Goal: Transaction & Acquisition: Purchase product/service

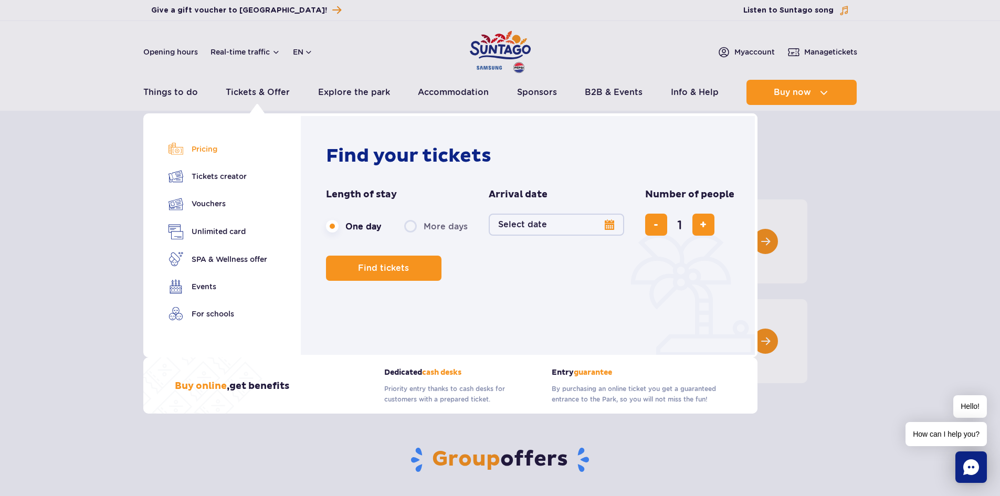
click at [200, 148] on link "Pricing" at bounding box center [218, 149] width 99 height 15
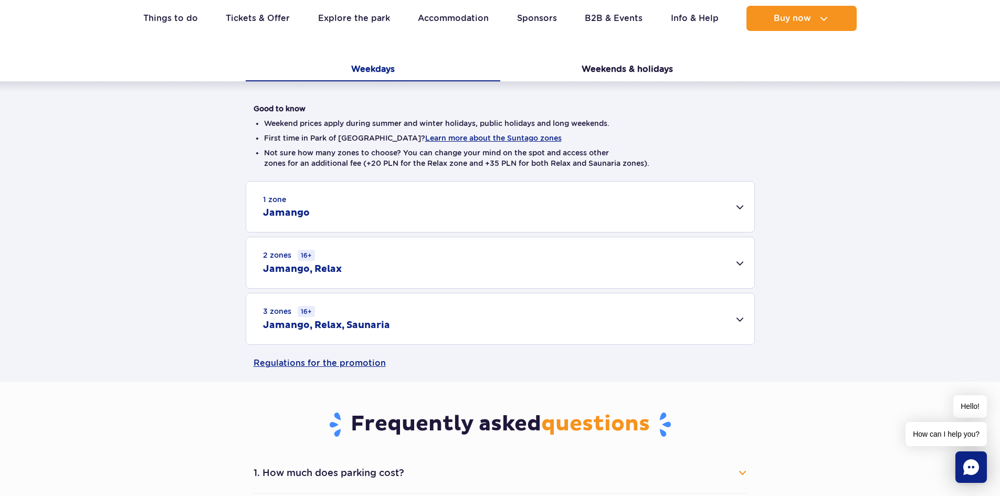
scroll to position [210, 0]
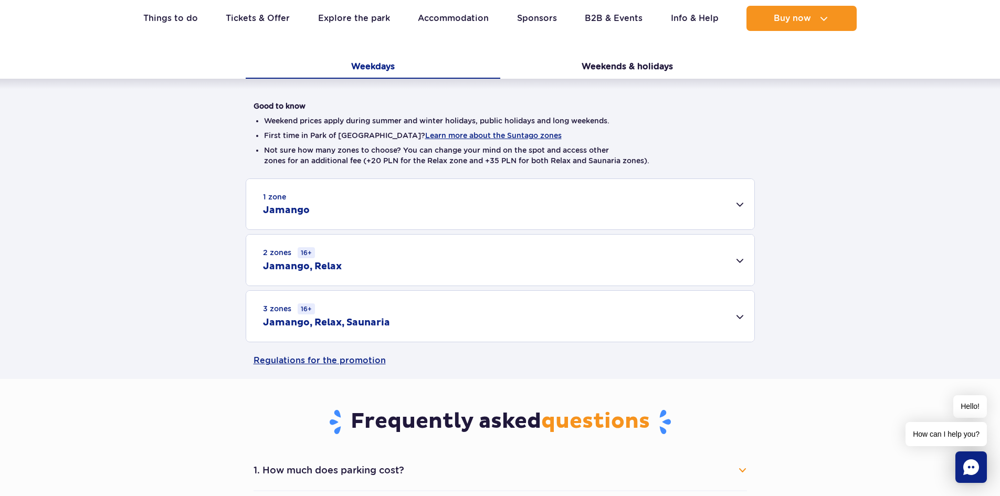
click at [515, 318] on div "3 zones 16+ Jamango, Relax, Saunaria" at bounding box center [500, 316] width 508 height 51
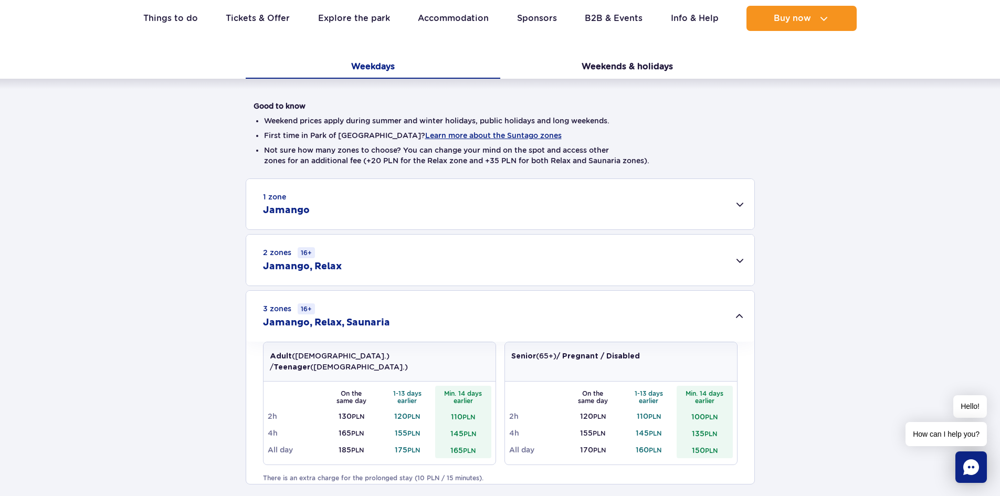
click at [412, 213] on div "1 zone Jamango" at bounding box center [500, 204] width 508 height 50
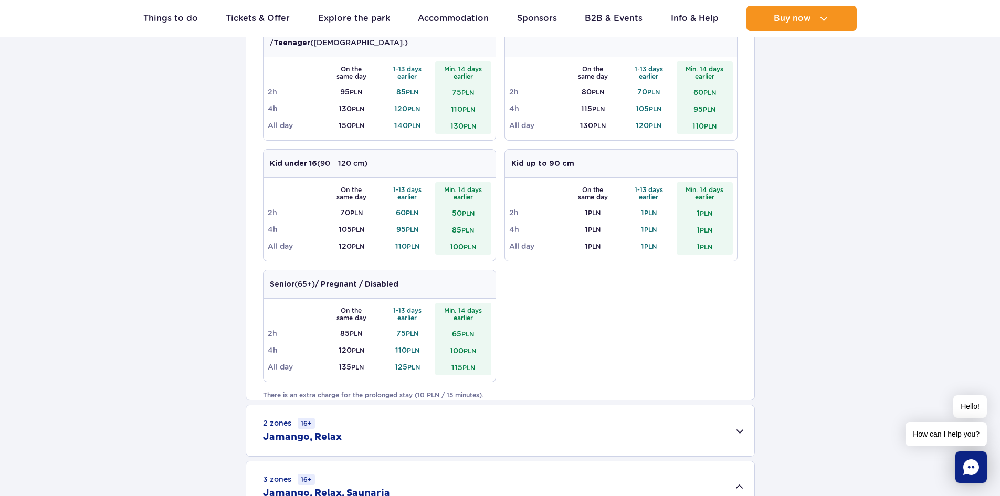
scroll to position [420, 0]
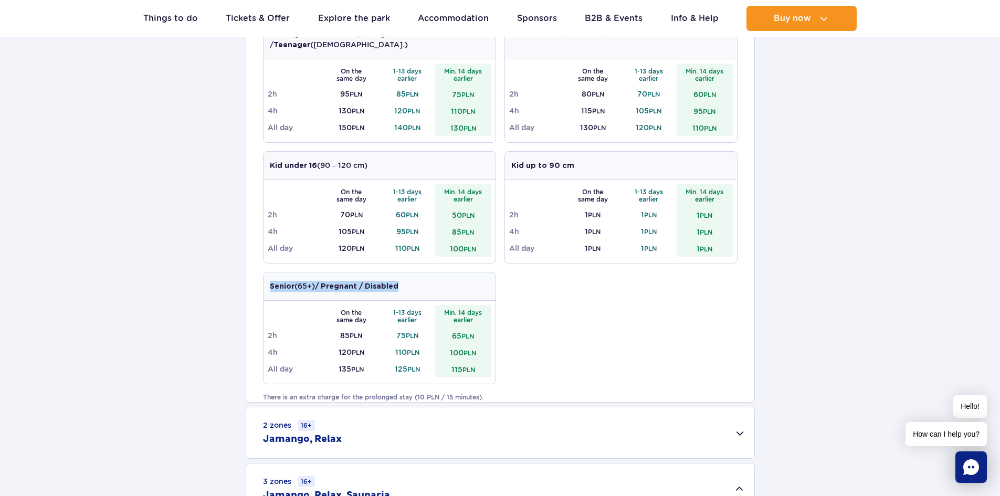
drag, startPoint x: 272, startPoint y: 273, endPoint x: 417, endPoint y: 275, distance: 145.5
click at [416, 275] on div "Senior (65+) / Pregnant / Disabled" at bounding box center [380, 287] width 232 height 28
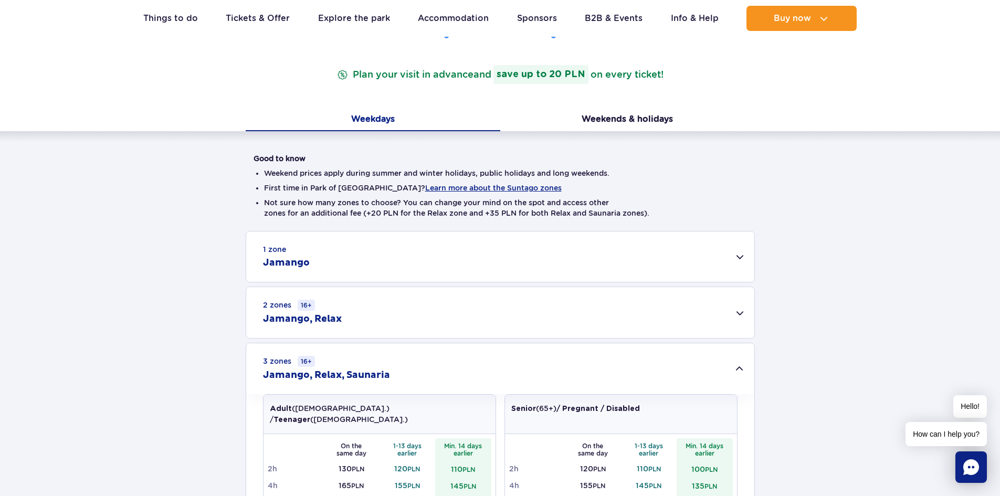
scroll to position [0, 0]
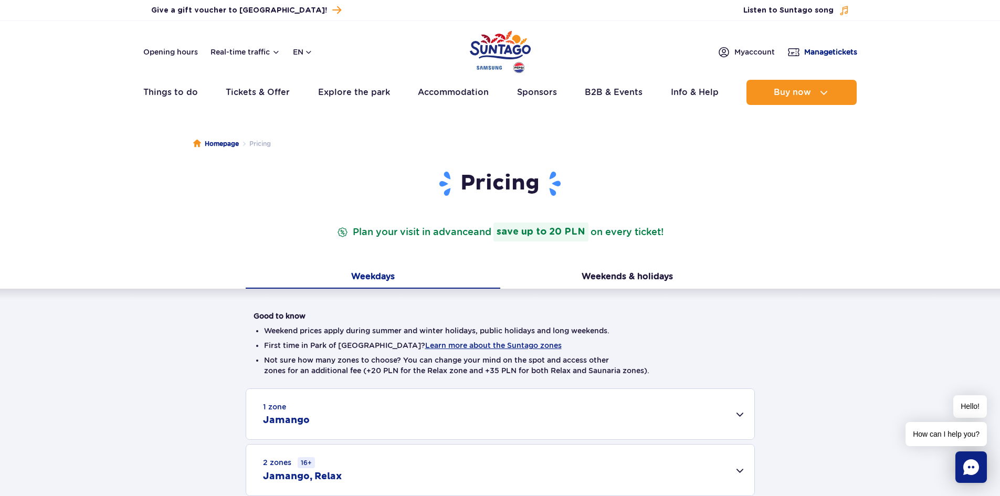
click at [805, 57] on link "Manage tickets" at bounding box center [823, 52] width 70 height 13
click at [253, 55] on button "Real-time traffic" at bounding box center [246, 52] width 70 height 8
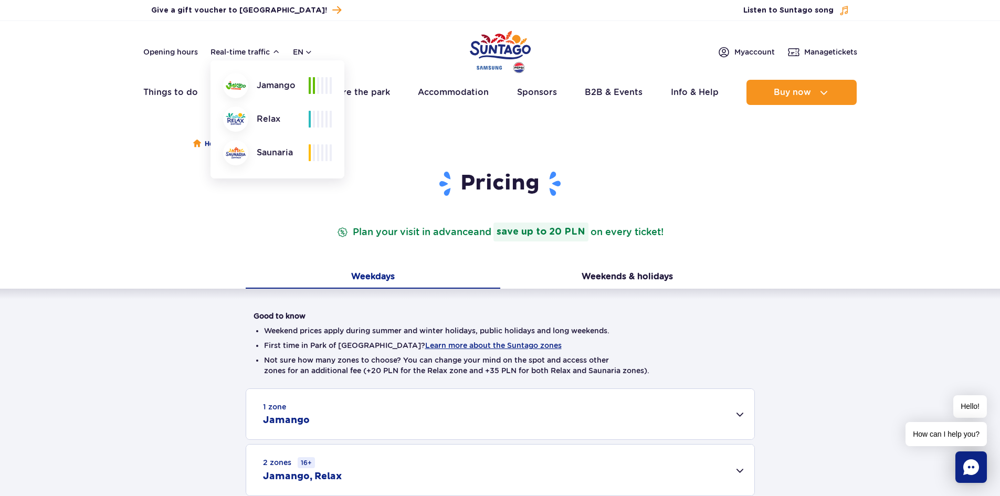
click at [438, 149] on ul "Homepage Pricing" at bounding box center [500, 144] width 614 height 53
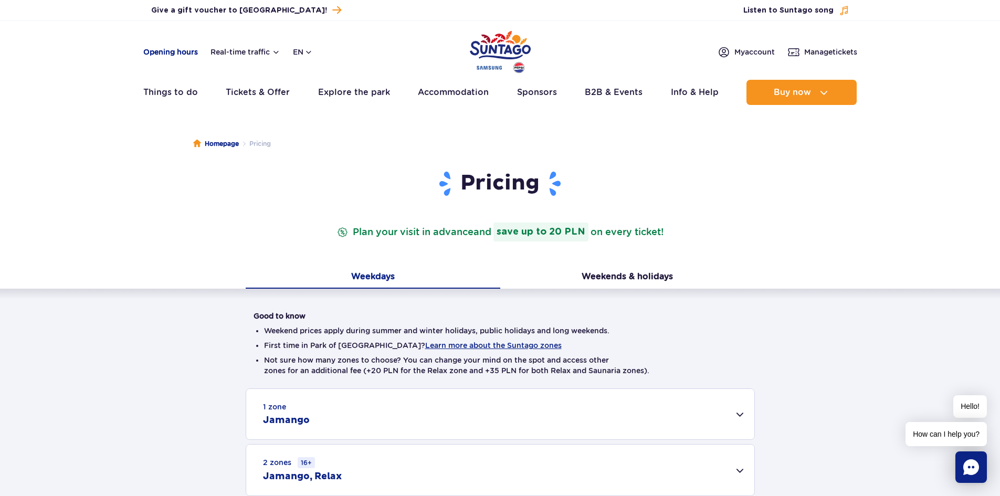
click at [179, 53] on link "Opening hours" at bounding box center [170, 52] width 55 height 11
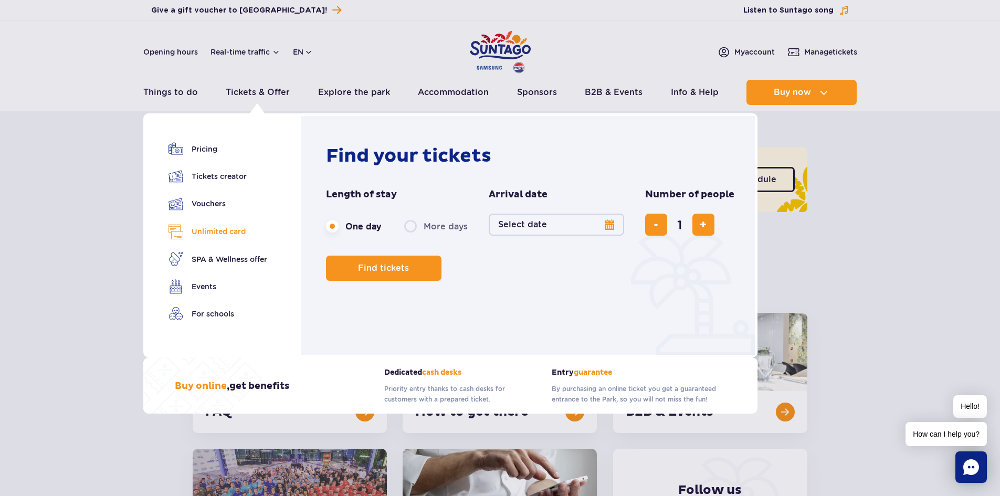
click at [221, 231] on link "Unlimited card" at bounding box center [218, 231] width 99 height 15
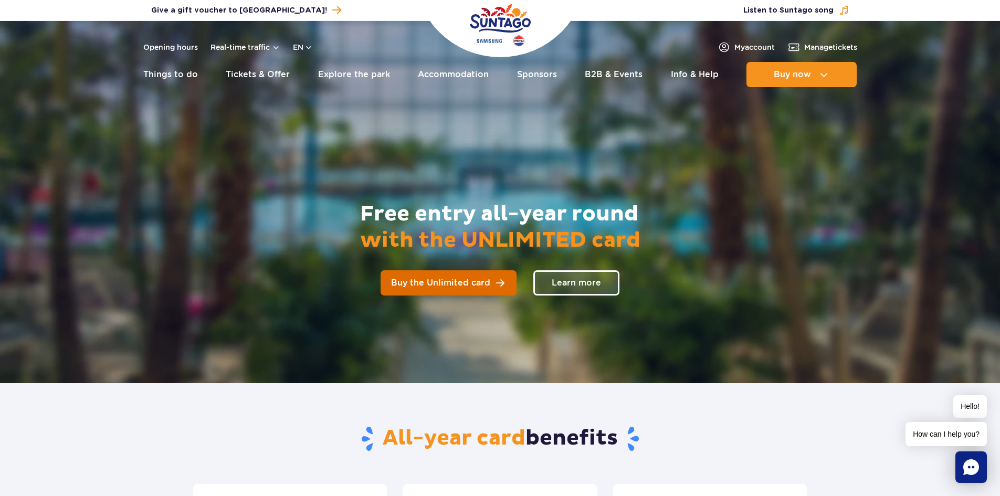
click at [490, 289] on link "Buy the Unlimited card" at bounding box center [449, 282] width 136 height 25
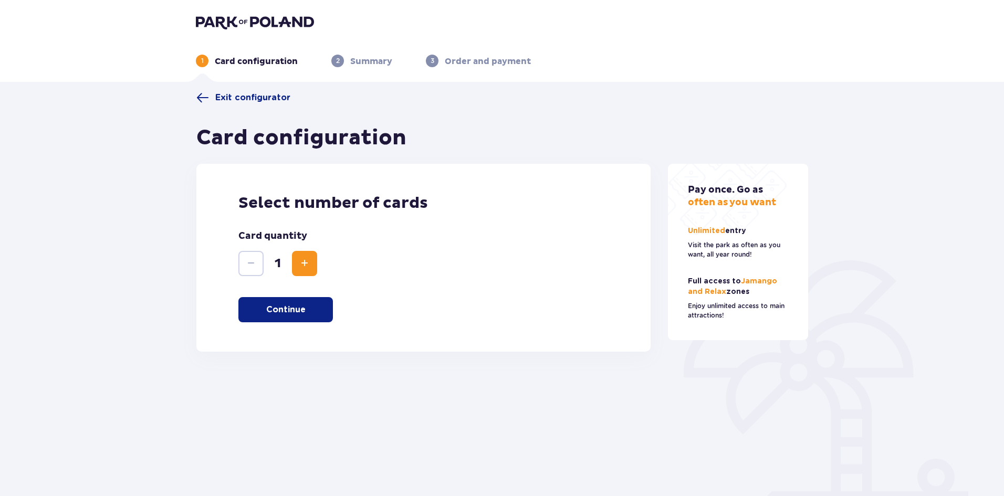
click at [295, 310] on p "Continue" at bounding box center [285, 310] width 39 height 12
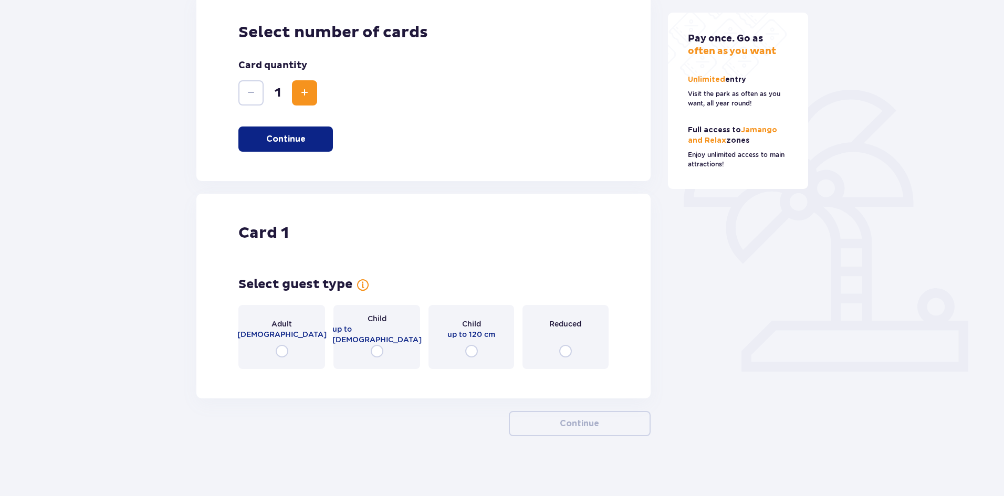
scroll to position [174, 0]
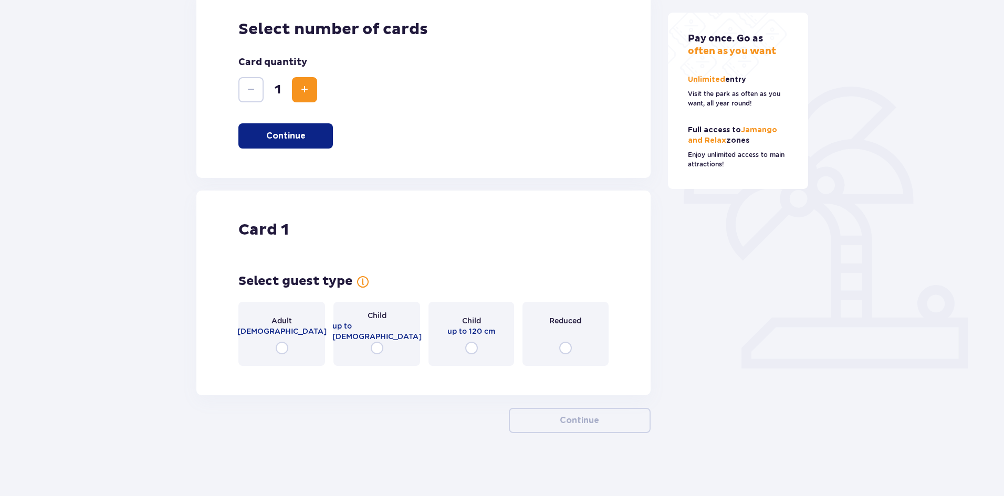
click at [280, 348] on input "radio" at bounding box center [282, 348] width 13 height 13
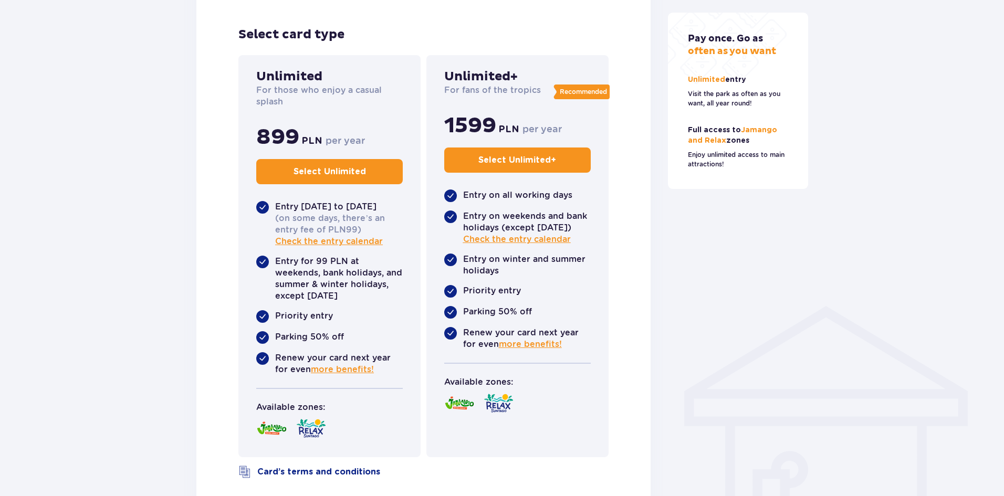
scroll to position [561, 0]
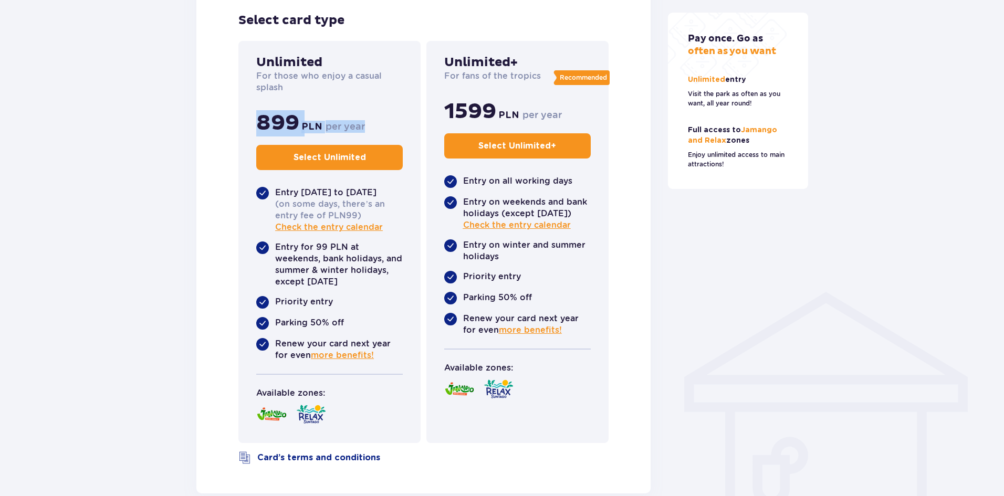
drag, startPoint x: 369, startPoint y: 126, endPoint x: 246, endPoint y: 121, distance: 123.5
click at [246, 121] on div "Unlimited For those who enjoy a casual splash 899 PLN per year Select Unlimited…" at bounding box center [329, 242] width 182 height 402
click at [355, 226] on span "Check the entry calendar" at bounding box center [329, 228] width 108 height 12
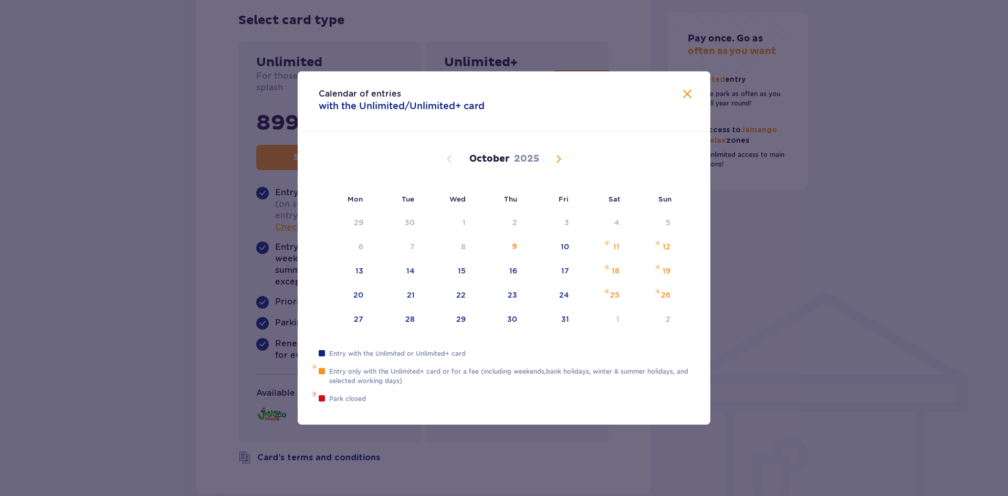
click at [691, 87] on div "Calendar of entries with the Unlimited/Unlimited+ card" at bounding box center [504, 101] width 413 height 60
click at [690, 95] on span "Close" at bounding box center [687, 94] width 13 height 13
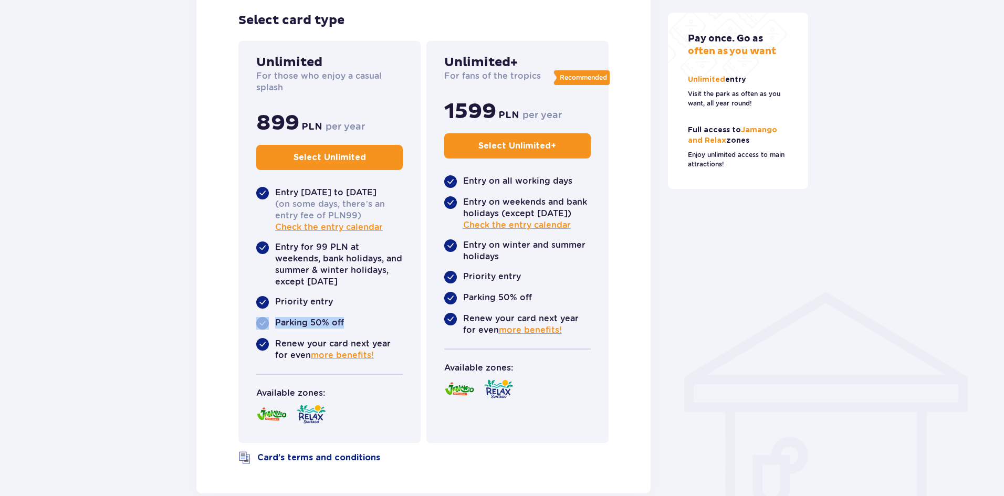
drag, startPoint x: 352, startPoint y: 323, endPoint x: 217, endPoint y: 318, distance: 134.6
click at [217, 318] on div "Card 1 Select guest type Adult 16-65 years old Child up to 16 years old Child u…" at bounding box center [423, 149] width 454 height 690
click at [386, 329] on div "Parking 50% off" at bounding box center [329, 323] width 147 height 13
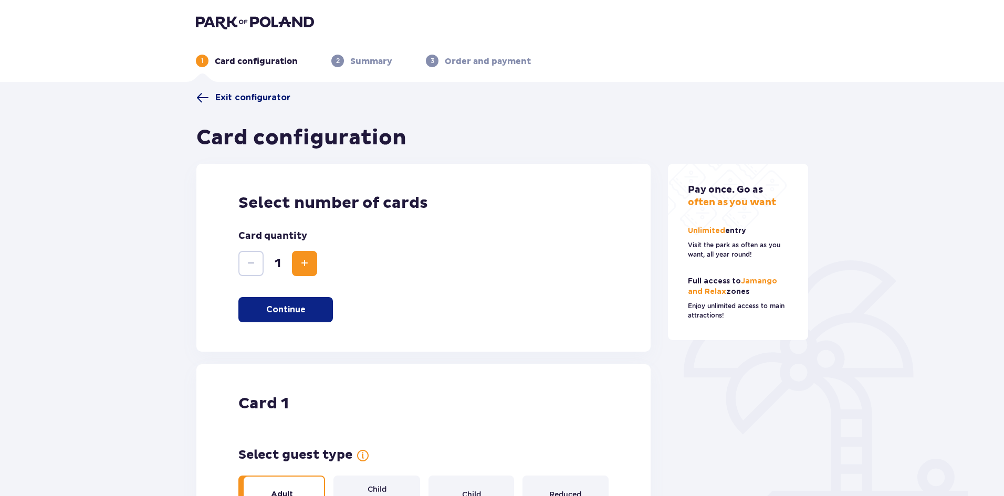
click at [199, 99] on span at bounding box center [202, 97] width 13 height 13
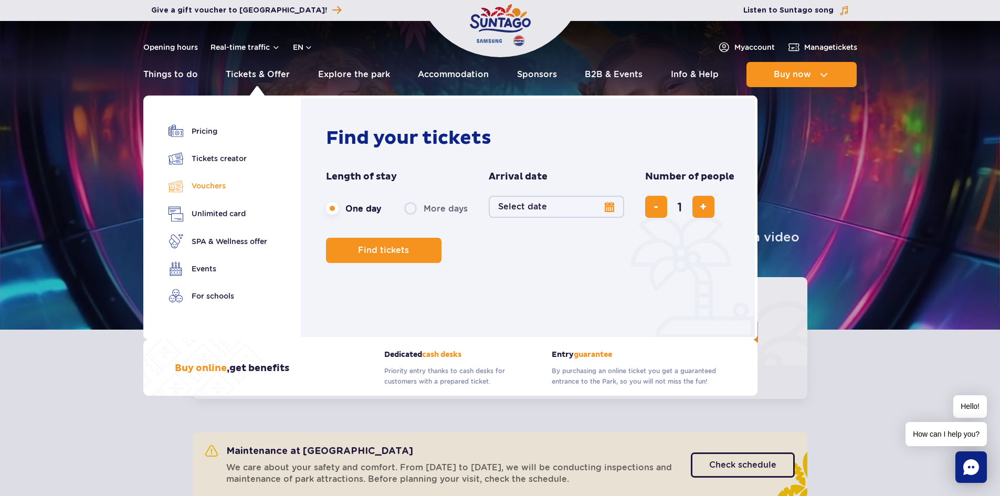
click at [212, 191] on link "Vouchers" at bounding box center [218, 186] width 99 height 15
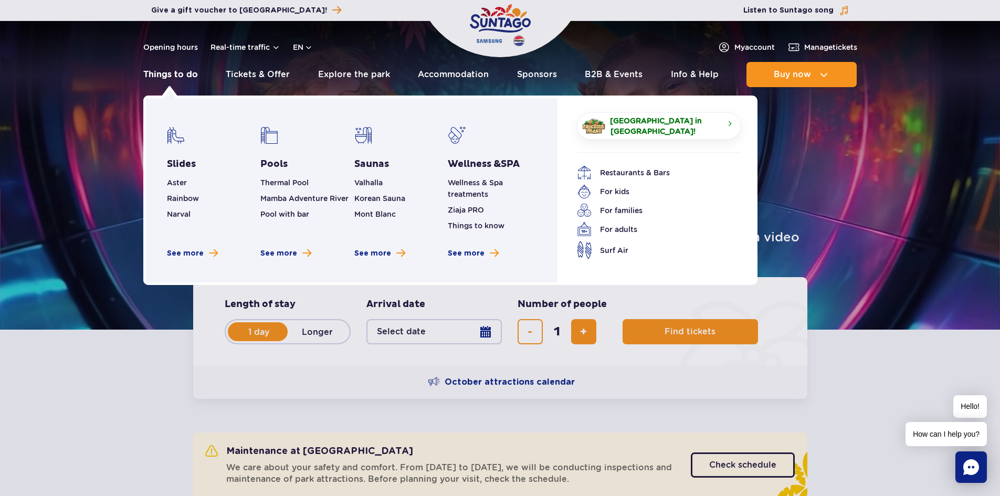
click at [189, 74] on link "Things to do" at bounding box center [170, 74] width 55 height 25
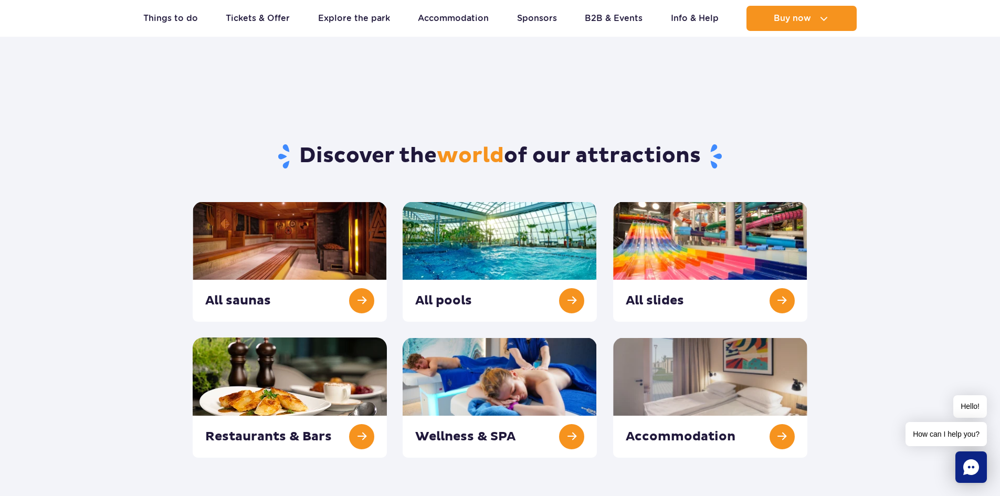
scroll to position [53, 0]
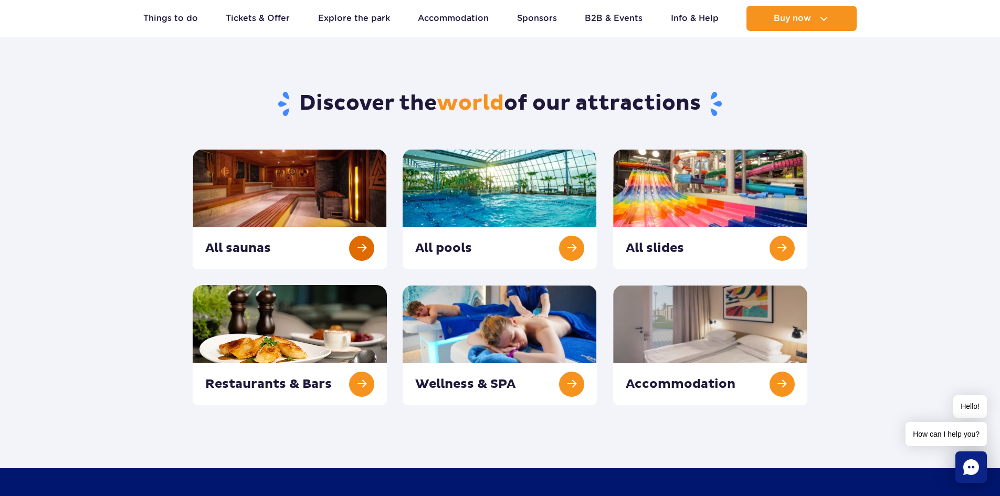
click at [366, 260] on link at bounding box center [290, 209] width 194 height 120
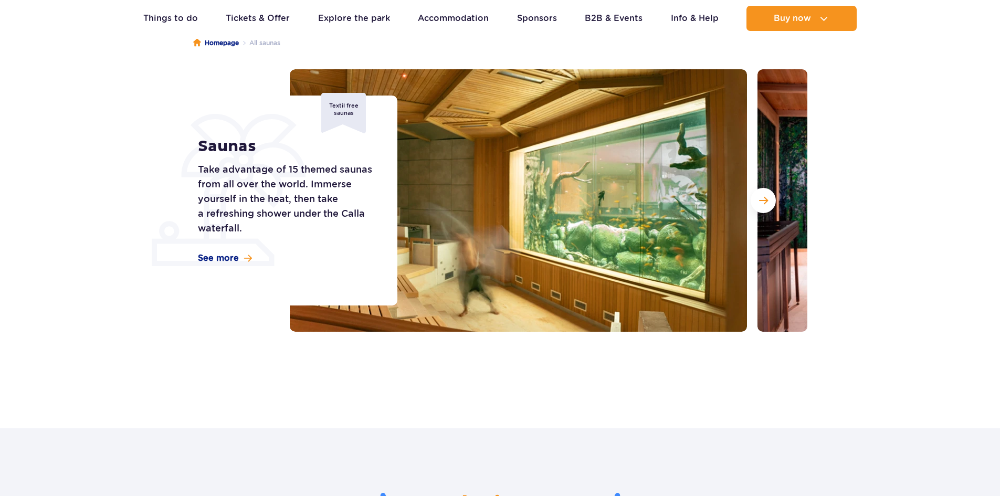
scroll to position [105, 0]
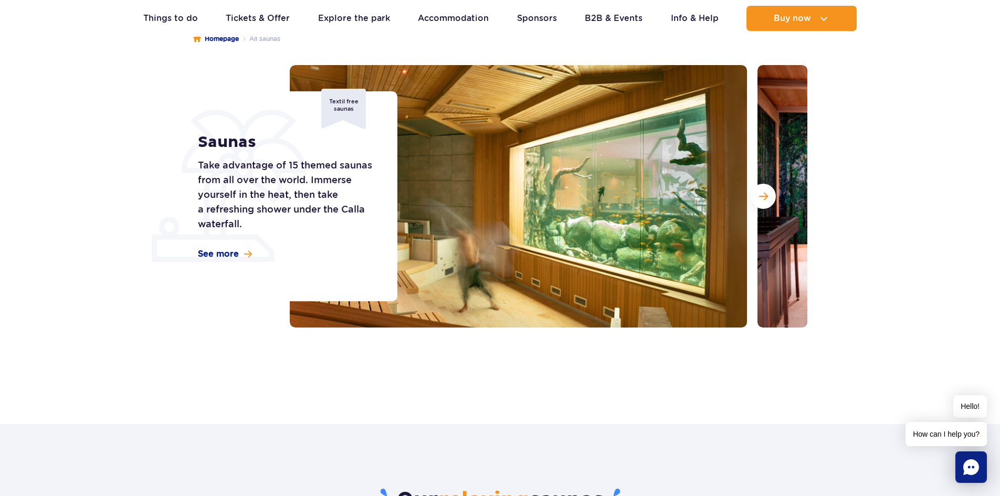
click at [253, 253] on div "Saunas Take advantage of 15 themed saunas from all over the world. Immerse your…" at bounding box center [291, 196] width 213 height 210
click at [226, 254] on span "See more" at bounding box center [218, 254] width 41 height 12
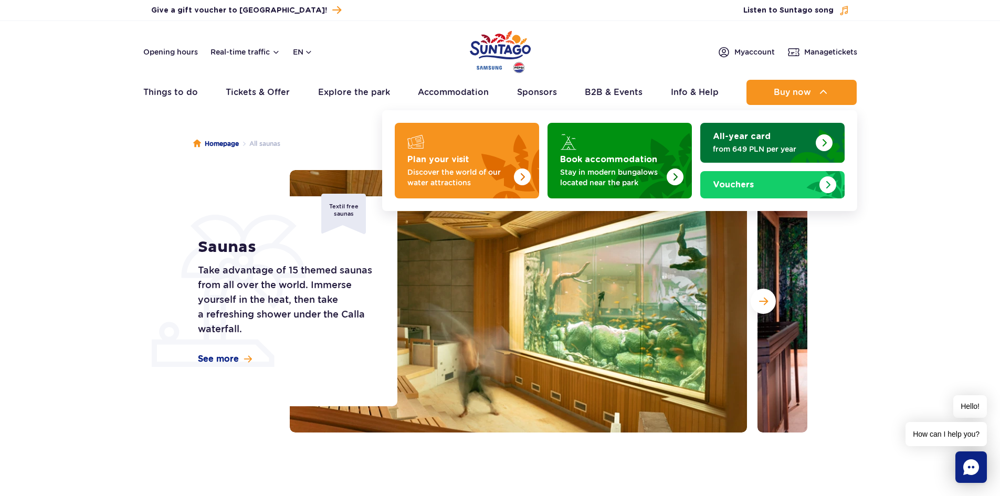
click at [835, 139] on img "All-year card" at bounding box center [811, 143] width 68 height 40
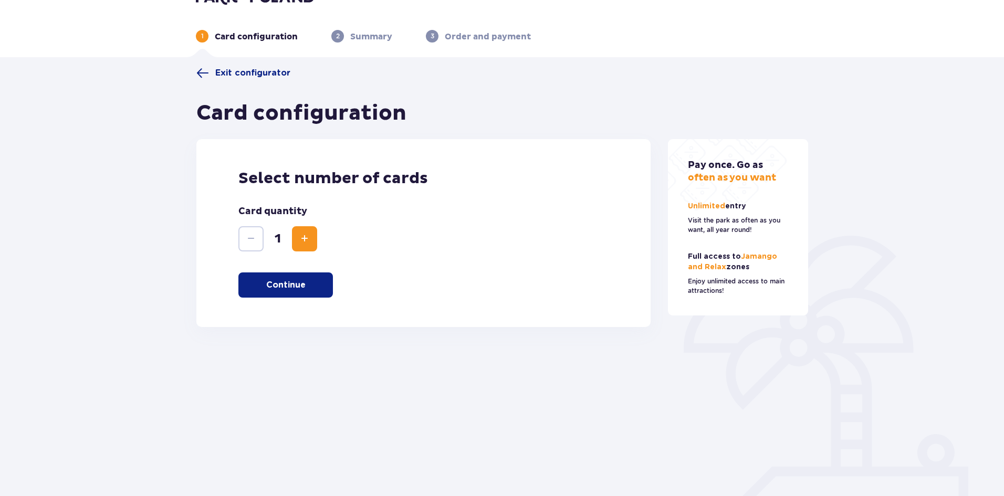
scroll to position [38, 0]
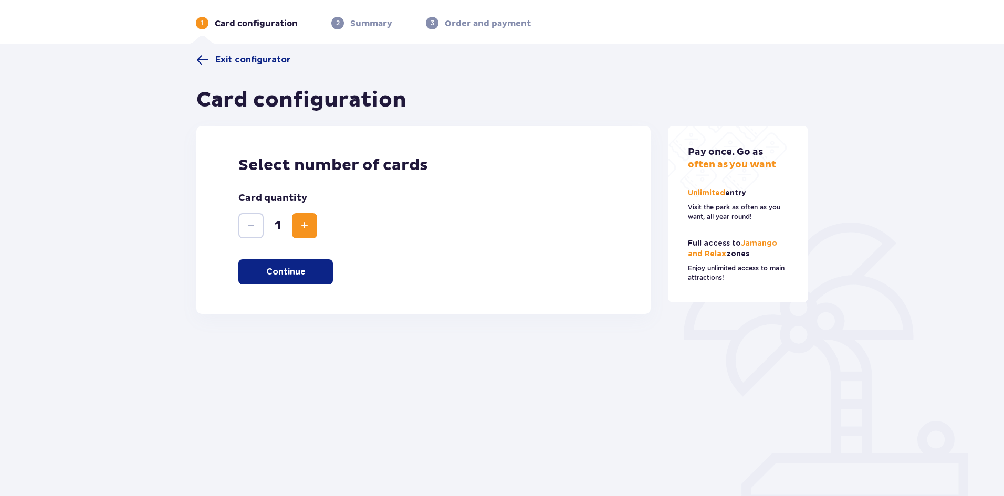
click at [302, 284] on button "Continue" at bounding box center [285, 271] width 95 height 25
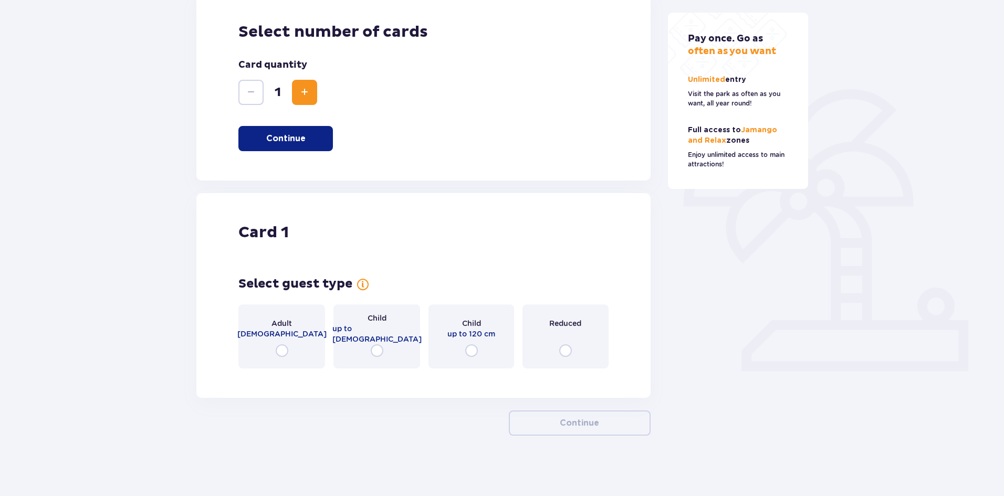
scroll to position [174, 0]
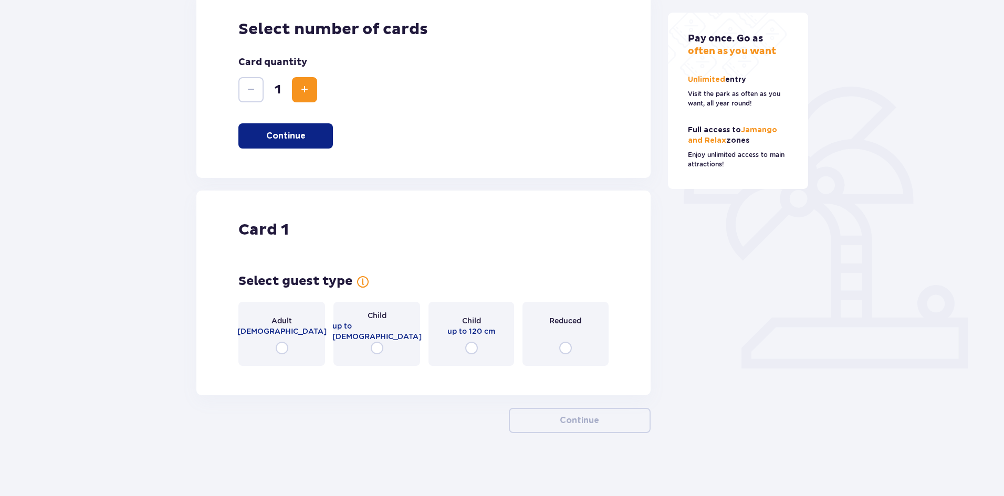
click at [571, 343] on input "radio" at bounding box center [565, 348] width 13 height 13
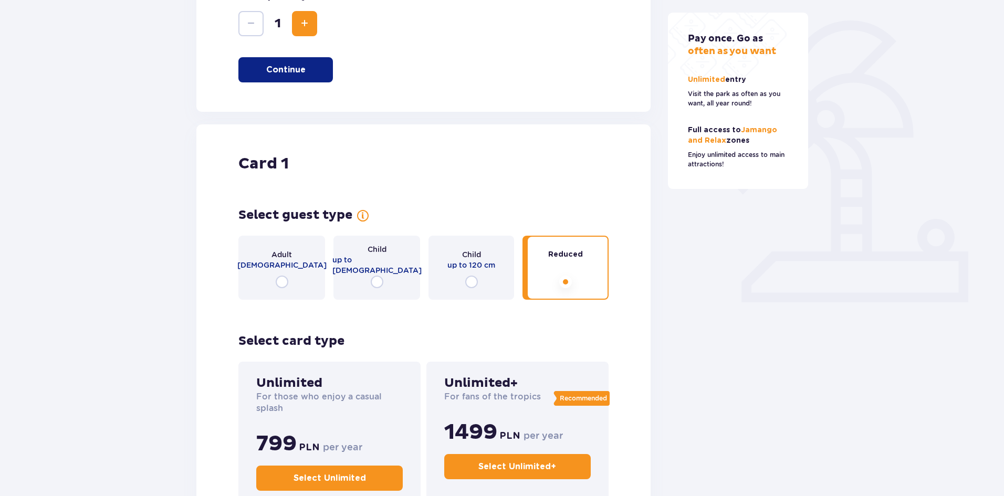
scroll to position [239, 0]
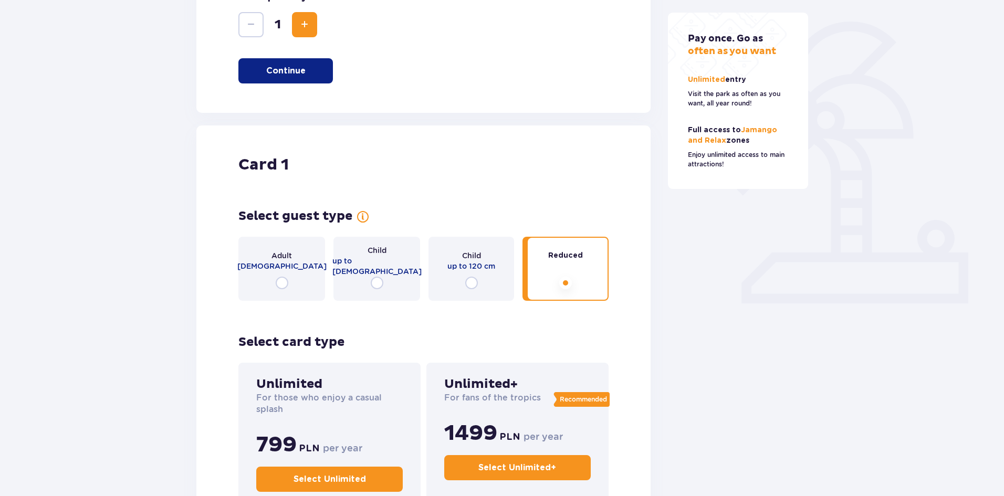
click at [278, 286] on input "radio" at bounding box center [282, 283] width 13 height 13
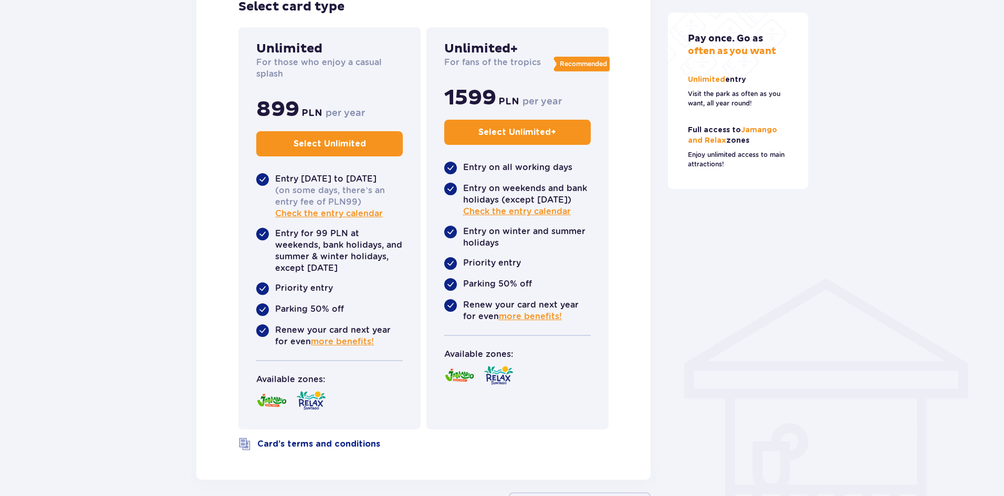
scroll to position [508, 0]
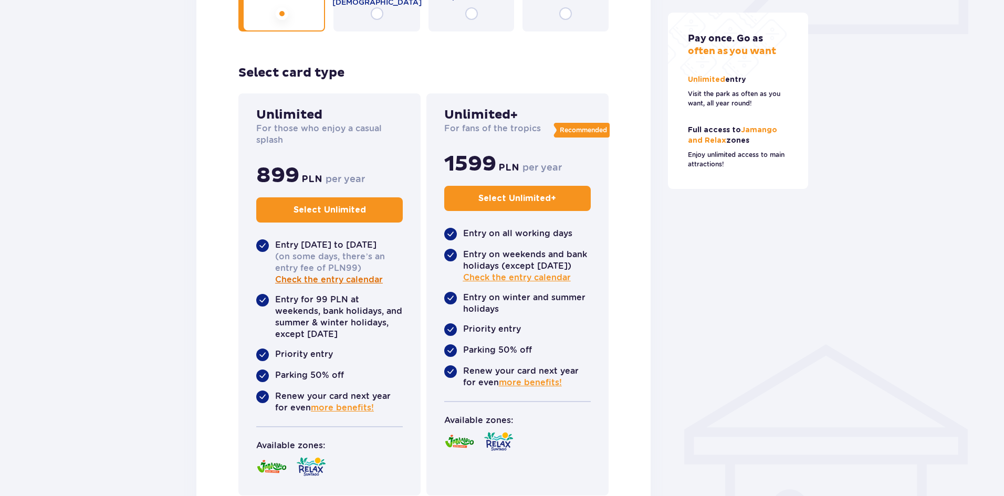
click at [335, 277] on span "Check the entry calendar" at bounding box center [329, 280] width 108 height 12
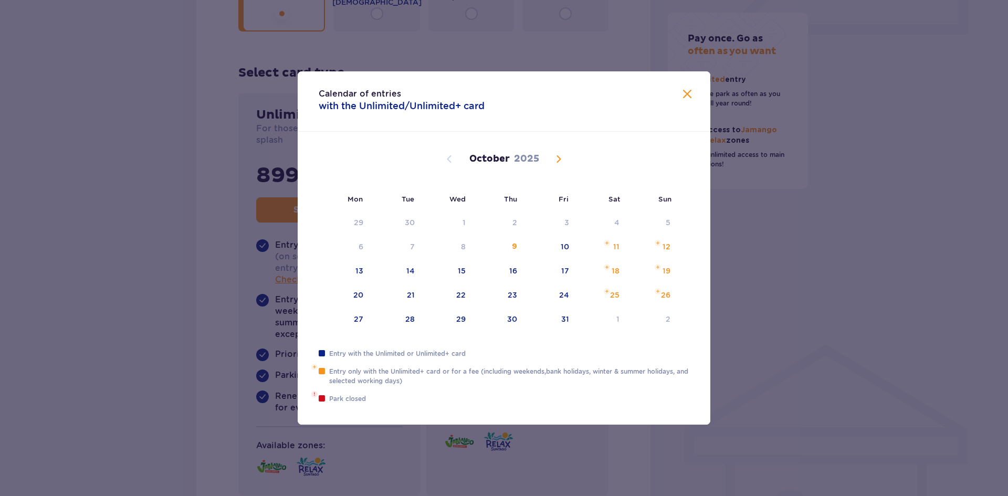
click at [559, 165] on button "Calendar" at bounding box center [558, 159] width 13 height 13
click at [558, 156] on span "Calendar" at bounding box center [558, 159] width 13 height 13
click at [447, 154] on span "Calendar" at bounding box center [449, 159] width 13 height 13
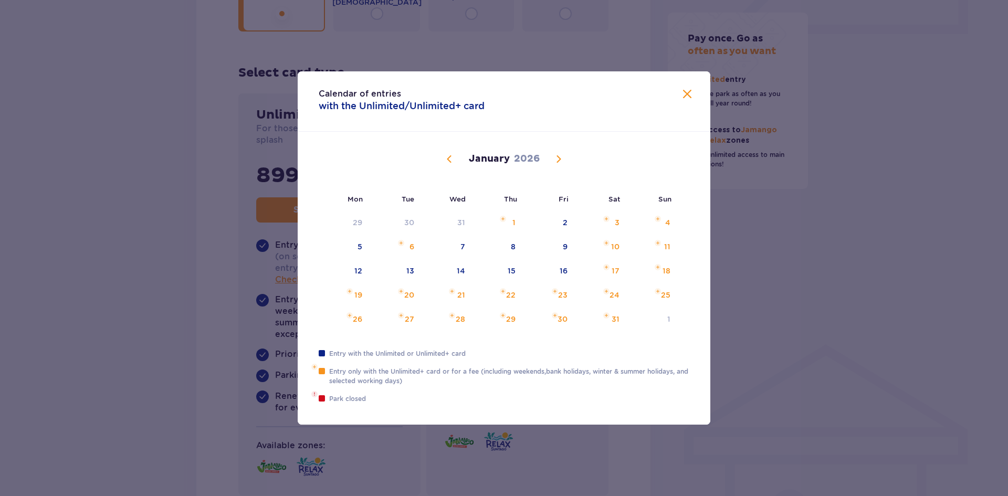
click at [692, 90] on span "Close" at bounding box center [687, 94] width 13 height 13
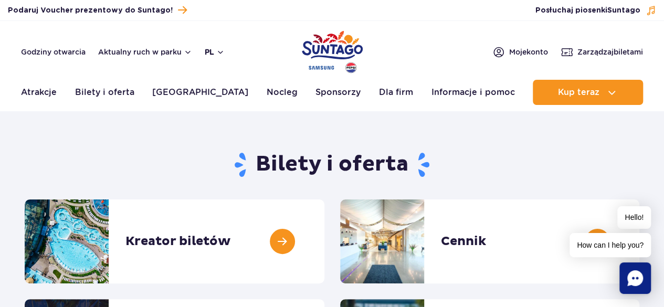
click at [212, 49] on button "pl" at bounding box center [215, 52] width 20 height 11
click at [223, 98] on button "EN" at bounding box center [221, 96] width 30 height 11
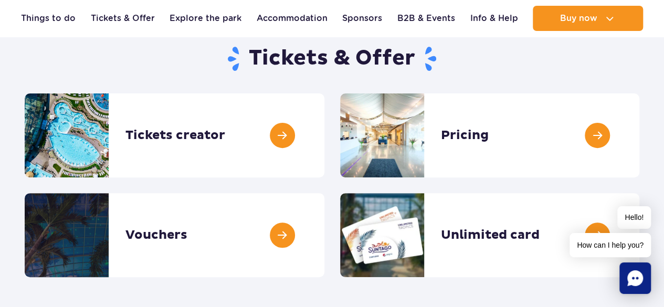
scroll to position [105, 0]
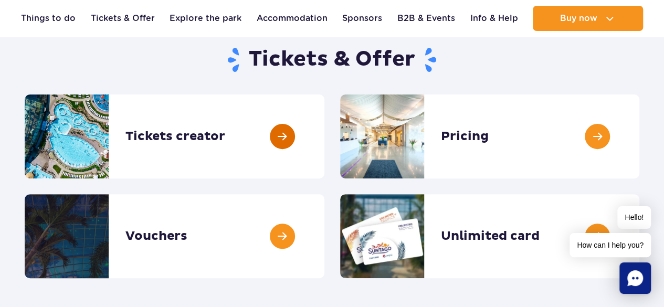
click at [325, 140] on link at bounding box center [325, 137] width 0 height 84
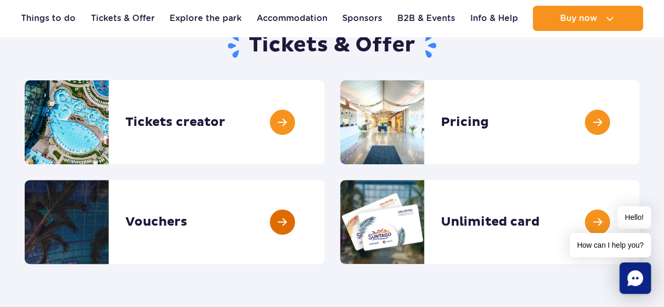
scroll to position [158, 0]
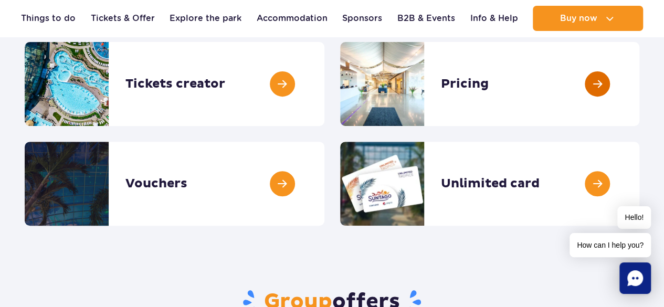
click at [640, 86] on link at bounding box center [640, 84] width 0 height 84
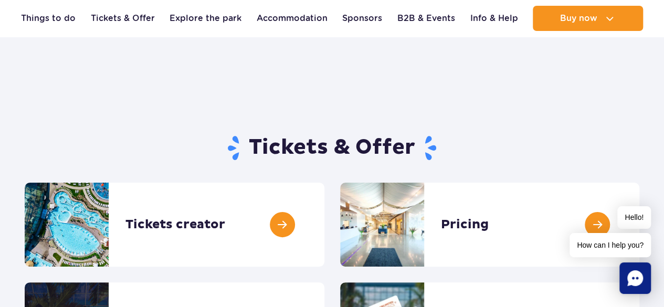
scroll to position [0, 0]
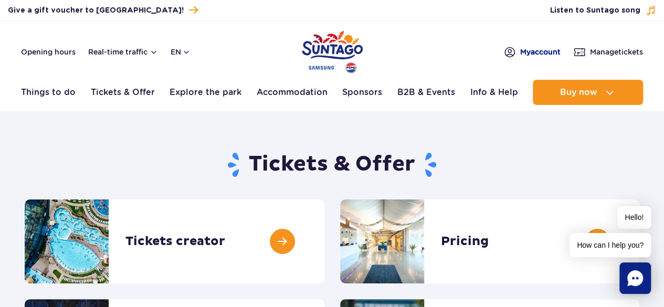
click at [537, 52] on span "My account" at bounding box center [540, 52] width 40 height 11
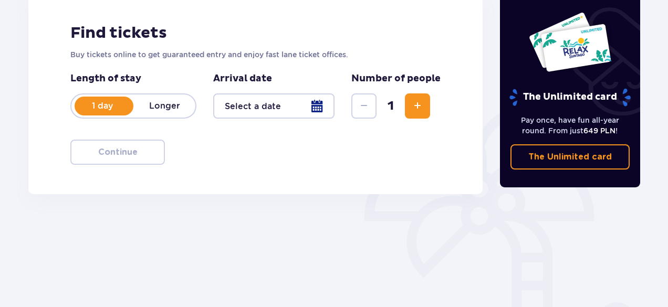
scroll to position [158, 0]
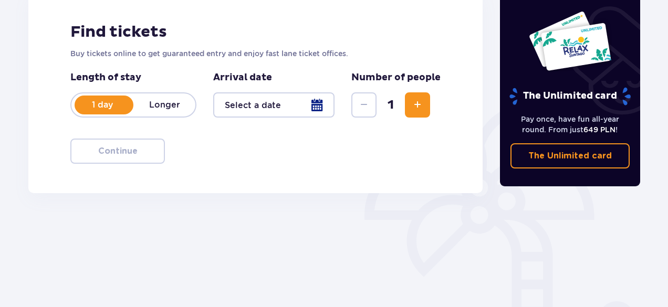
click at [161, 109] on p "Longer" at bounding box center [164, 105] width 62 height 12
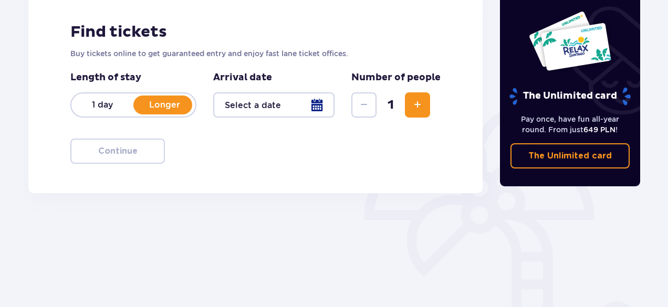
click at [263, 106] on div at bounding box center [273, 104] width 121 height 25
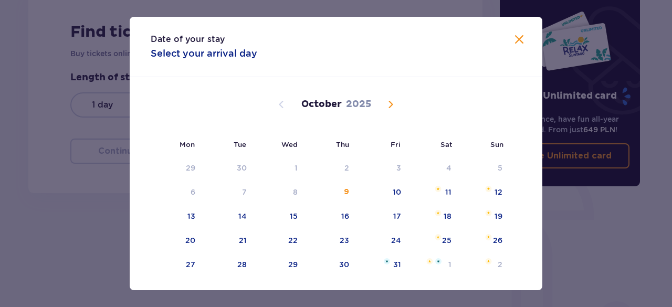
click at [515, 38] on span "Close" at bounding box center [519, 40] width 13 height 13
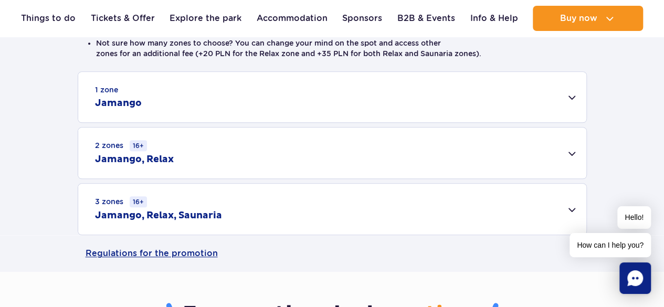
scroll to position [315, 0]
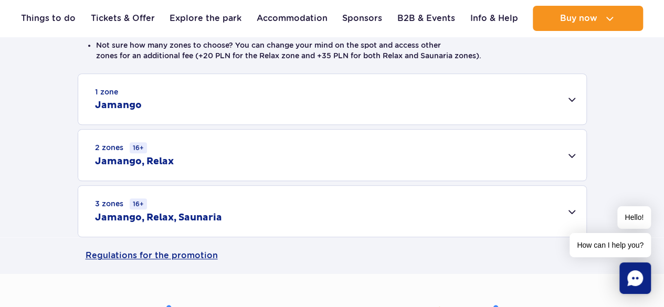
click at [569, 201] on div "3 zones 16+ Jamango, Relax, Saunaria" at bounding box center [332, 211] width 508 height 51
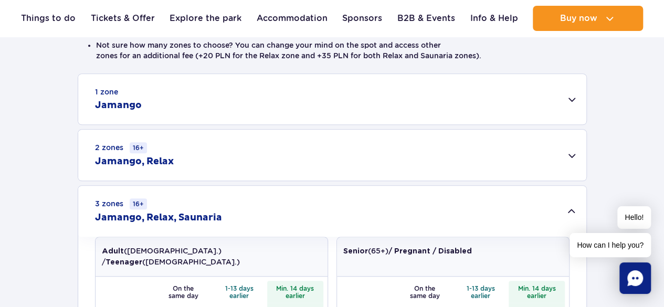
scroll to position [368, 0]
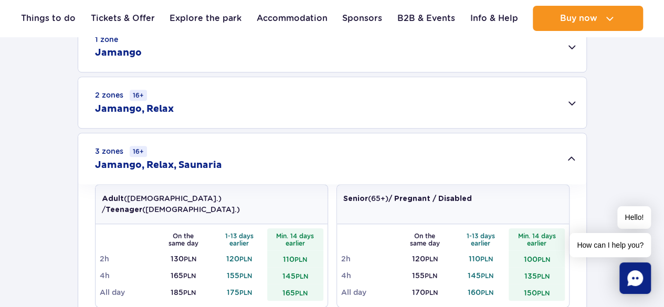
click at [571, 101] on div "2 zones 16+ [GEOGRAPHIC_DATA], Relax" at bounding box center [332, 102] width 508 height 51
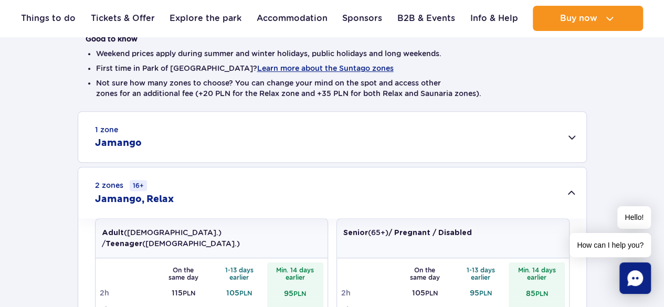
scroll to position [315, 0]
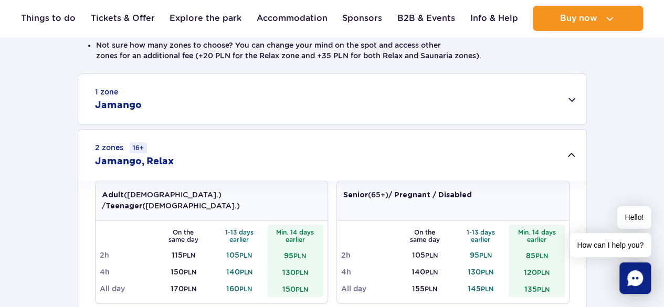
click at [179, 114] on div "1 zone Jamango" at bounding box center [332, 99] width 508 height 50
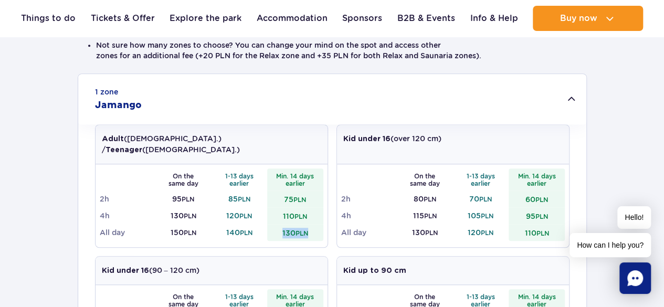
drag, startPoint x: 283, startPoint y: 220, endPoint x: 314, endPoint y: 219, distance: 31.5
click at [314, 224] on td "130 PLN" at bounding box center [295, 232] width 56 height 17
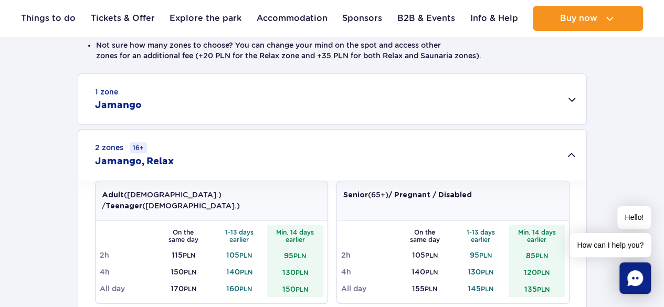
click at [568, 111] on div "1 zone Jamango" at bounding box center [332, 99] width 508 height 50
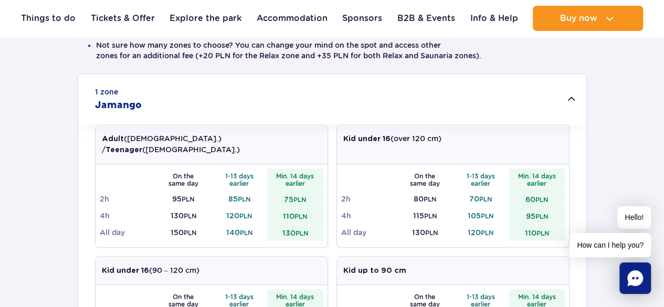
click at [572, 98] on div "1 zone Jamango" at bounding box center [332, 99] width 508 height 50
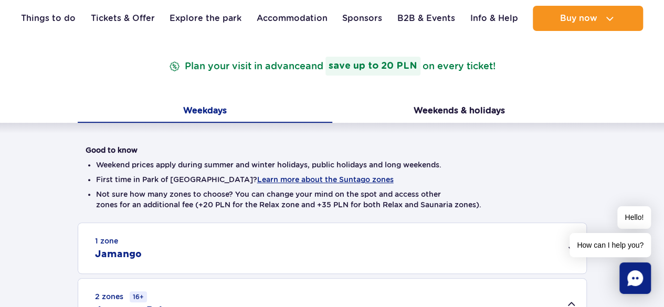
scroll to position [53, 0]
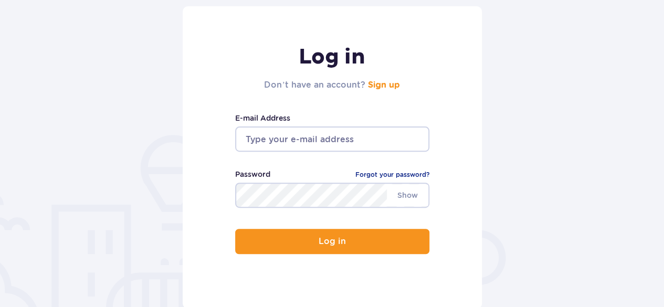
scroll to position [158, 0]
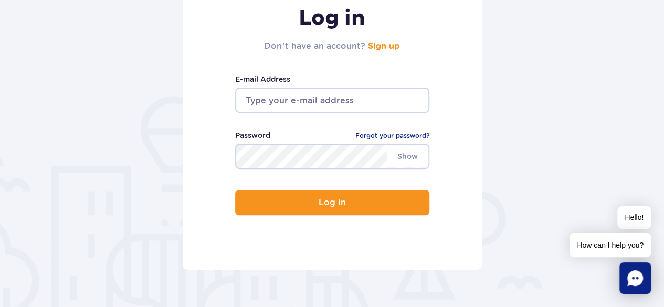
click at [316, 108] on input "email" at bounding box center [332, 100] width 194 height 25
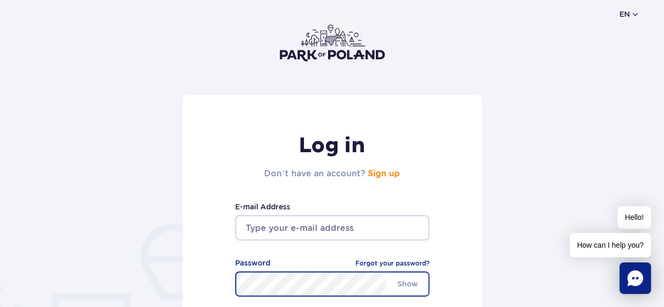
scroll to position [0, 0]
